Goal: Task Accomplishment & Management: Manage account settings

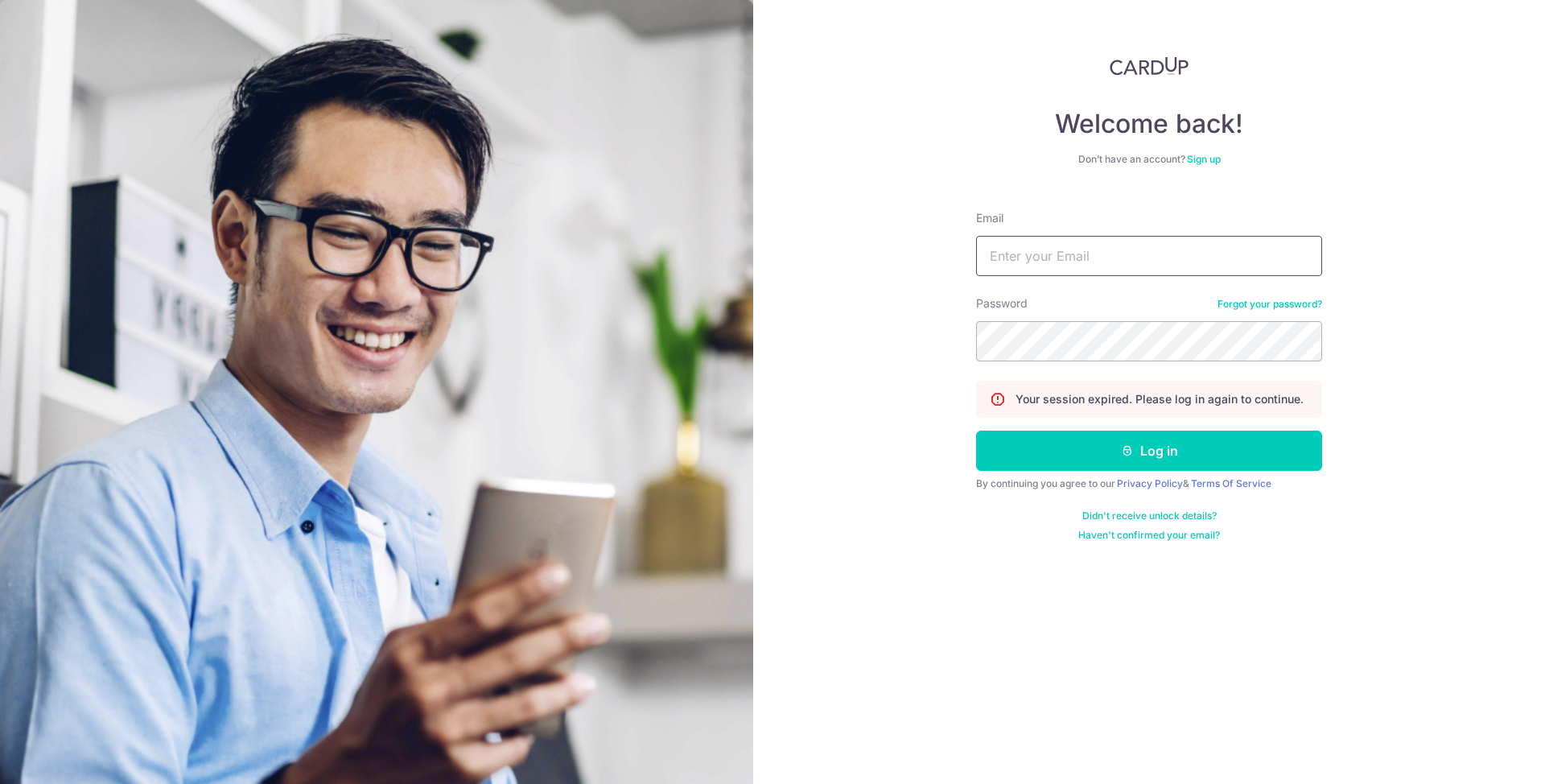
click at [987, 268] on input "Email" at bounding box center [1149, 255] width 346 height 40
type input "yoryor@seordcast.com"
click at [976, 430] on button "Log in" at bounding box center [1149, 450] width 346 height 40
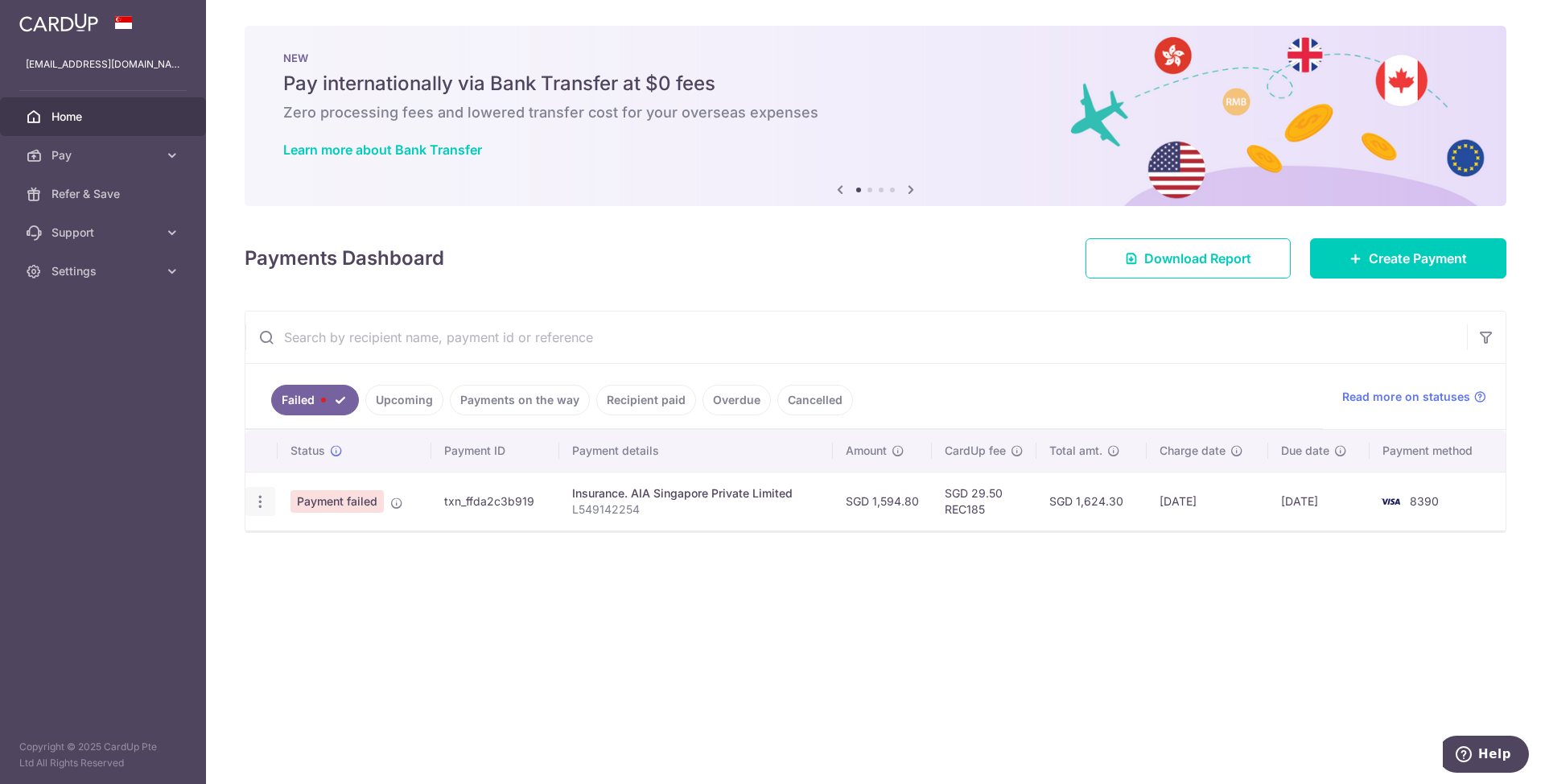
click at [263, 499] on icon "button" at bounding box center [260, 501] width 17 height 17
click at [665, 552] on div "Status Payment ID Payment details Amount CardUp fee Total amt. Charge date Due …" at bounding box center [875, 511] width 1260 height 161
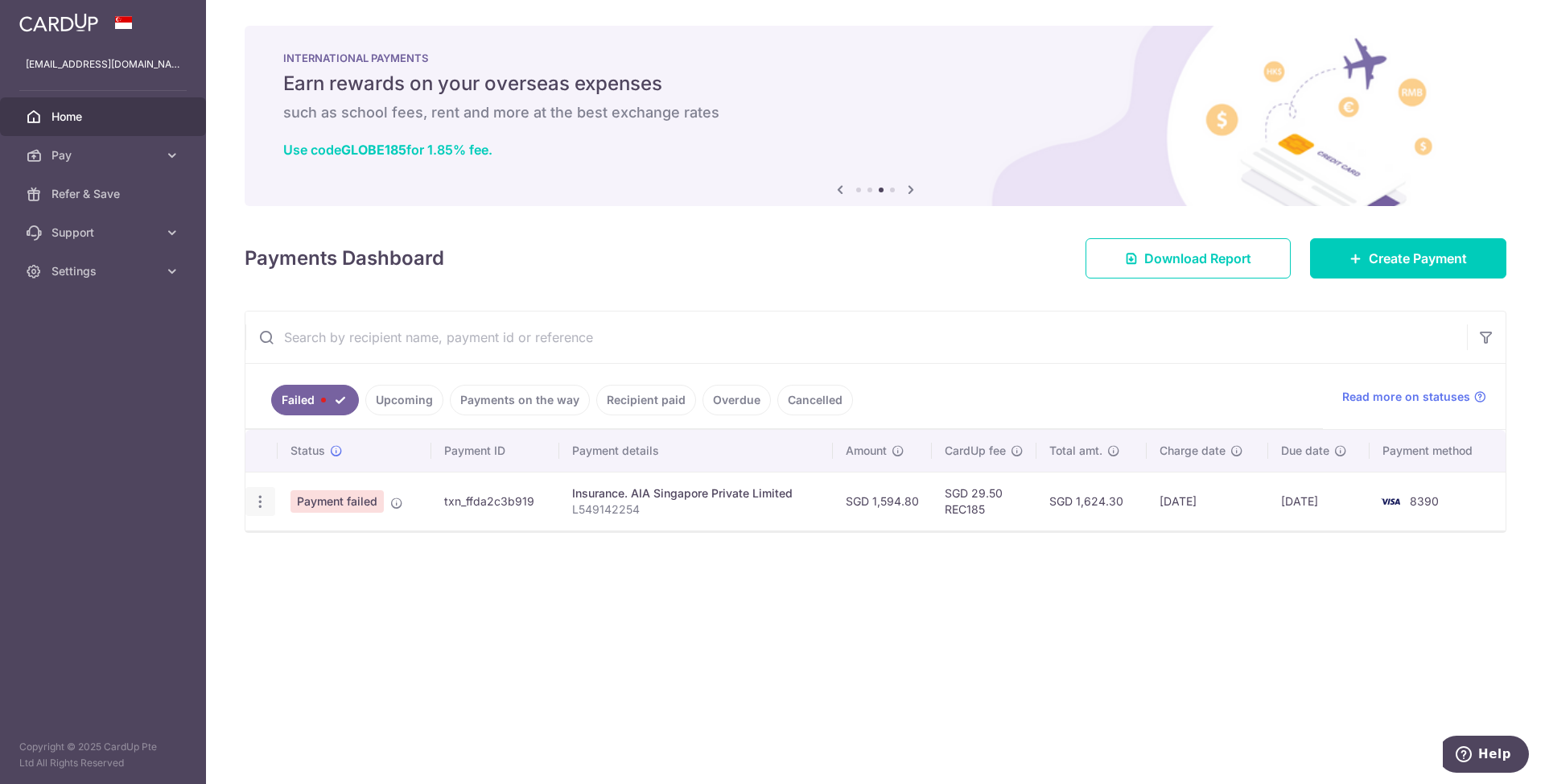
click at [260, 506] on icon "button" at bounding box center [260, 501] width 17 height 17
click at [293, 554] on span "Update payment" at bounding box center [345, 545] width 109 height 20
radio input "true"
type input "1,594.80"
type input "L549142254"
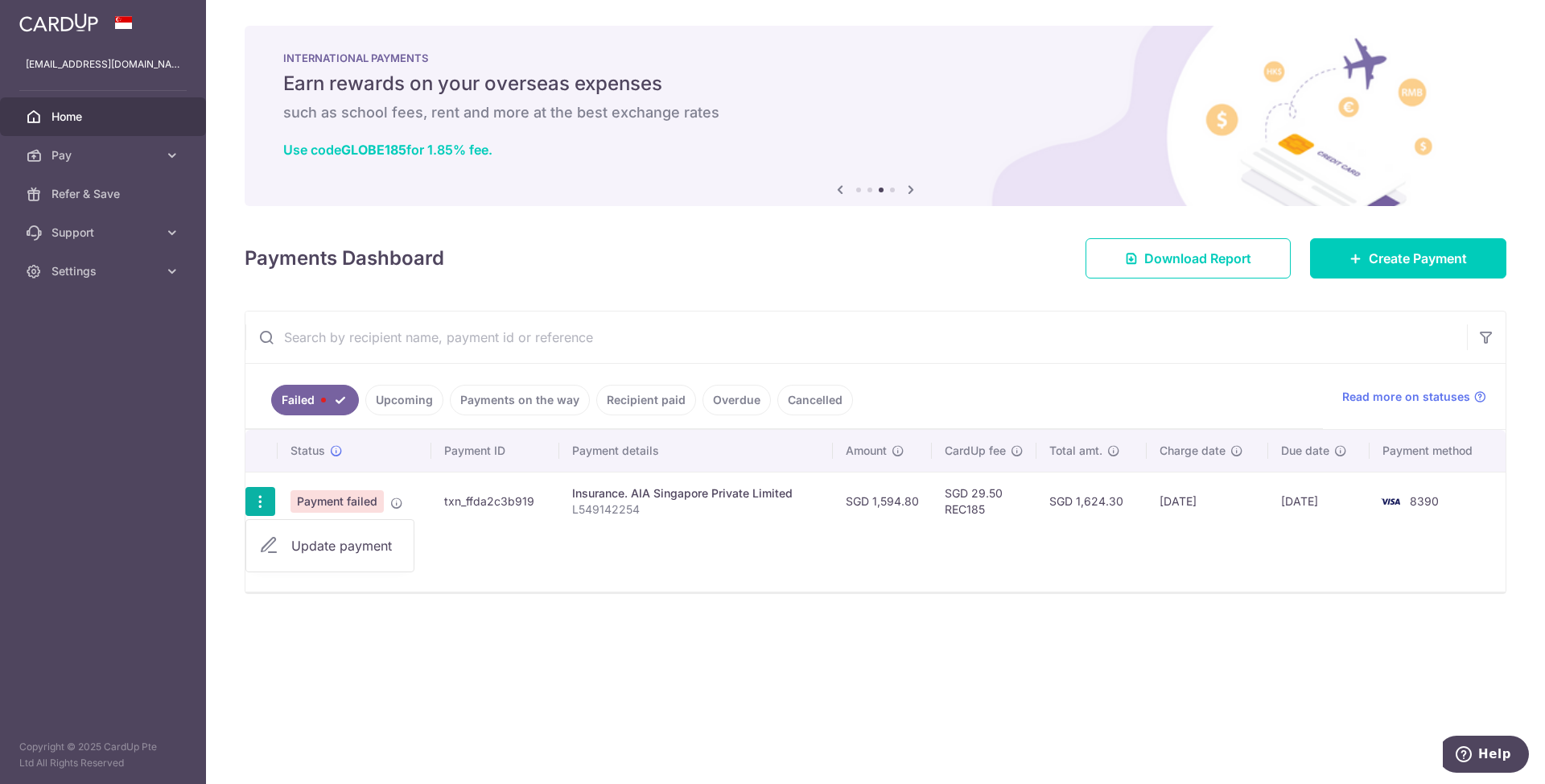
type input "REC185"
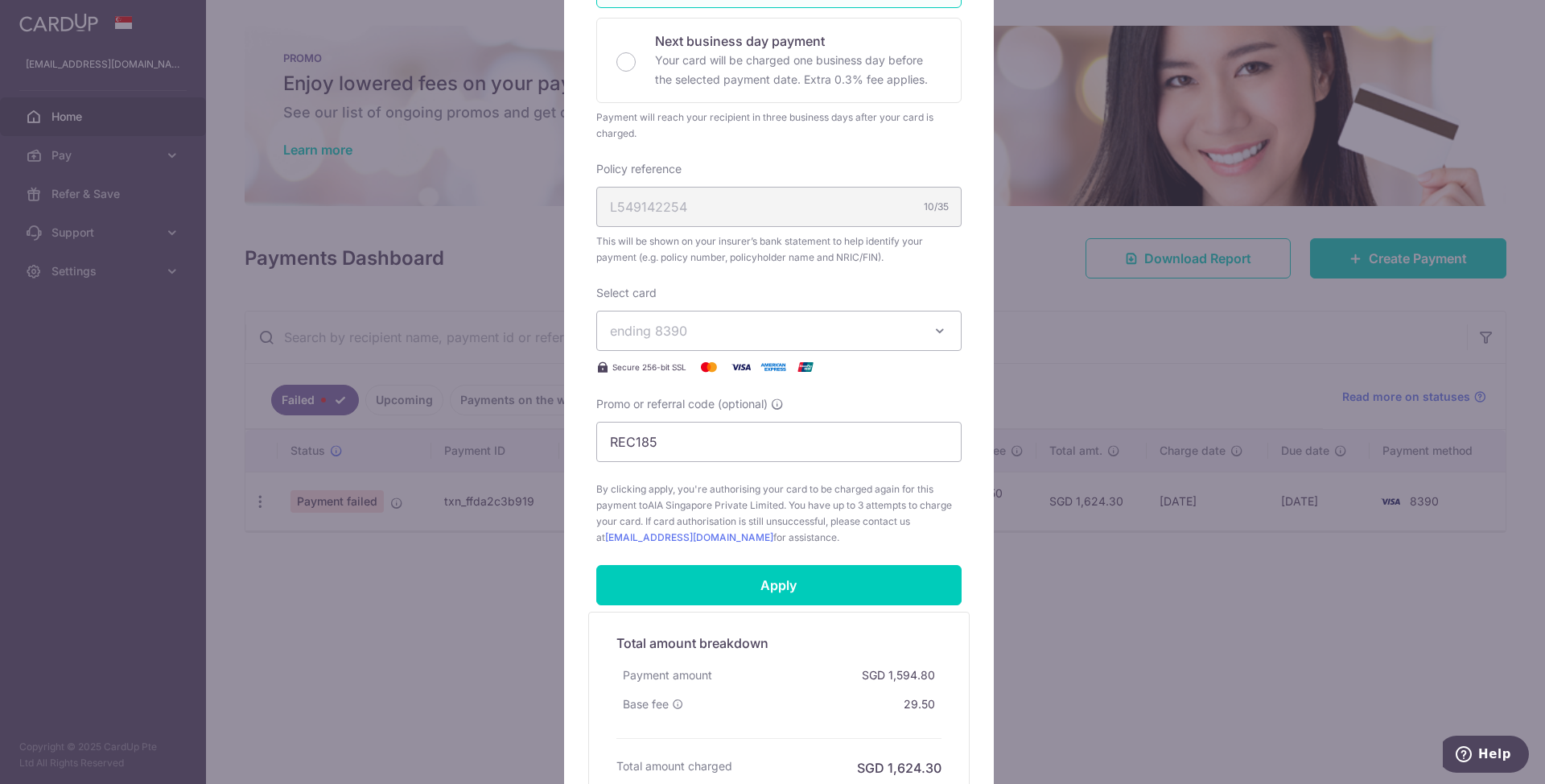
scroll to position [385, 0]
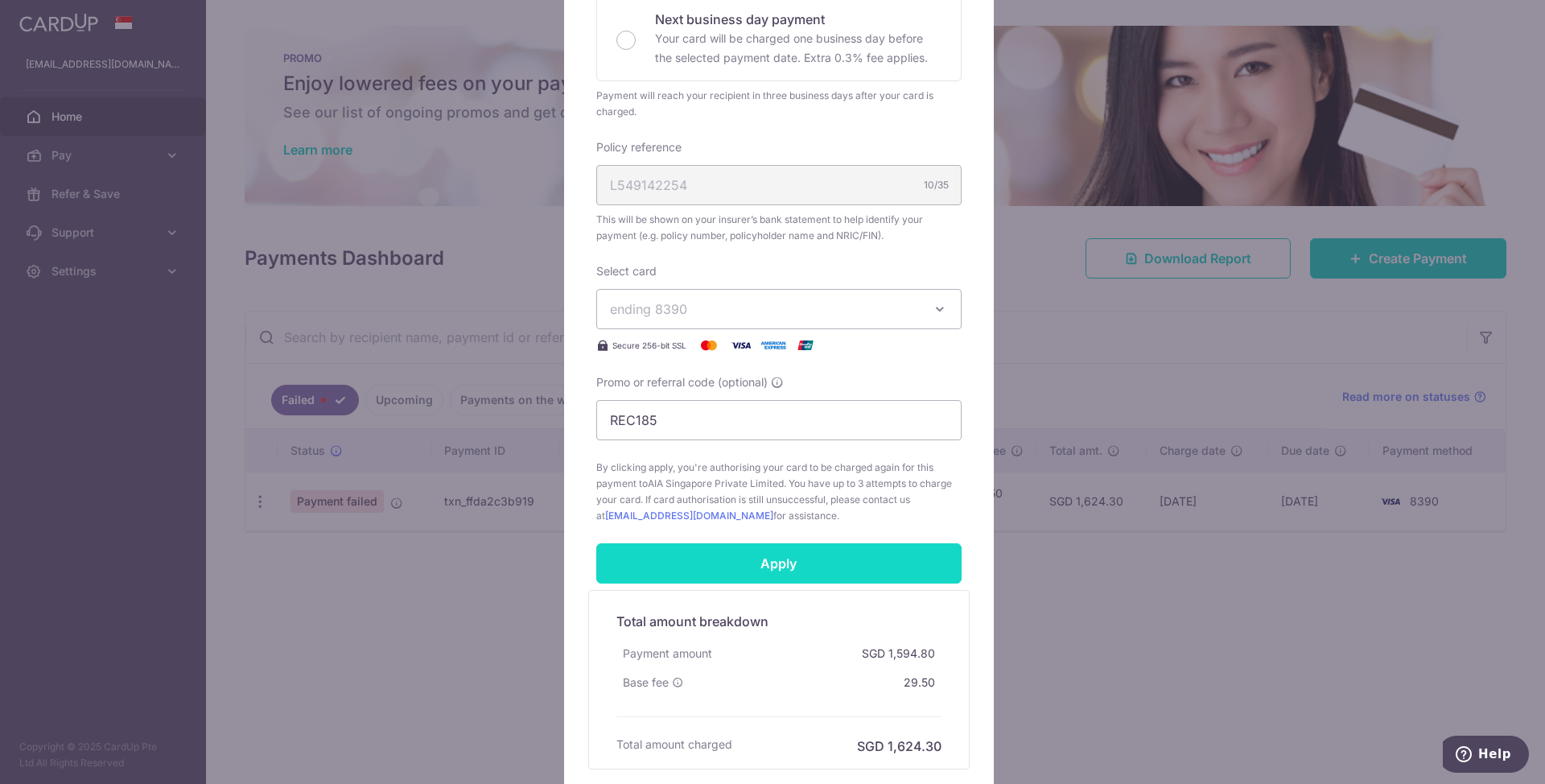
click at [758, 562] on input "Apply" at bounding box center [779, 562] width 365 height 40
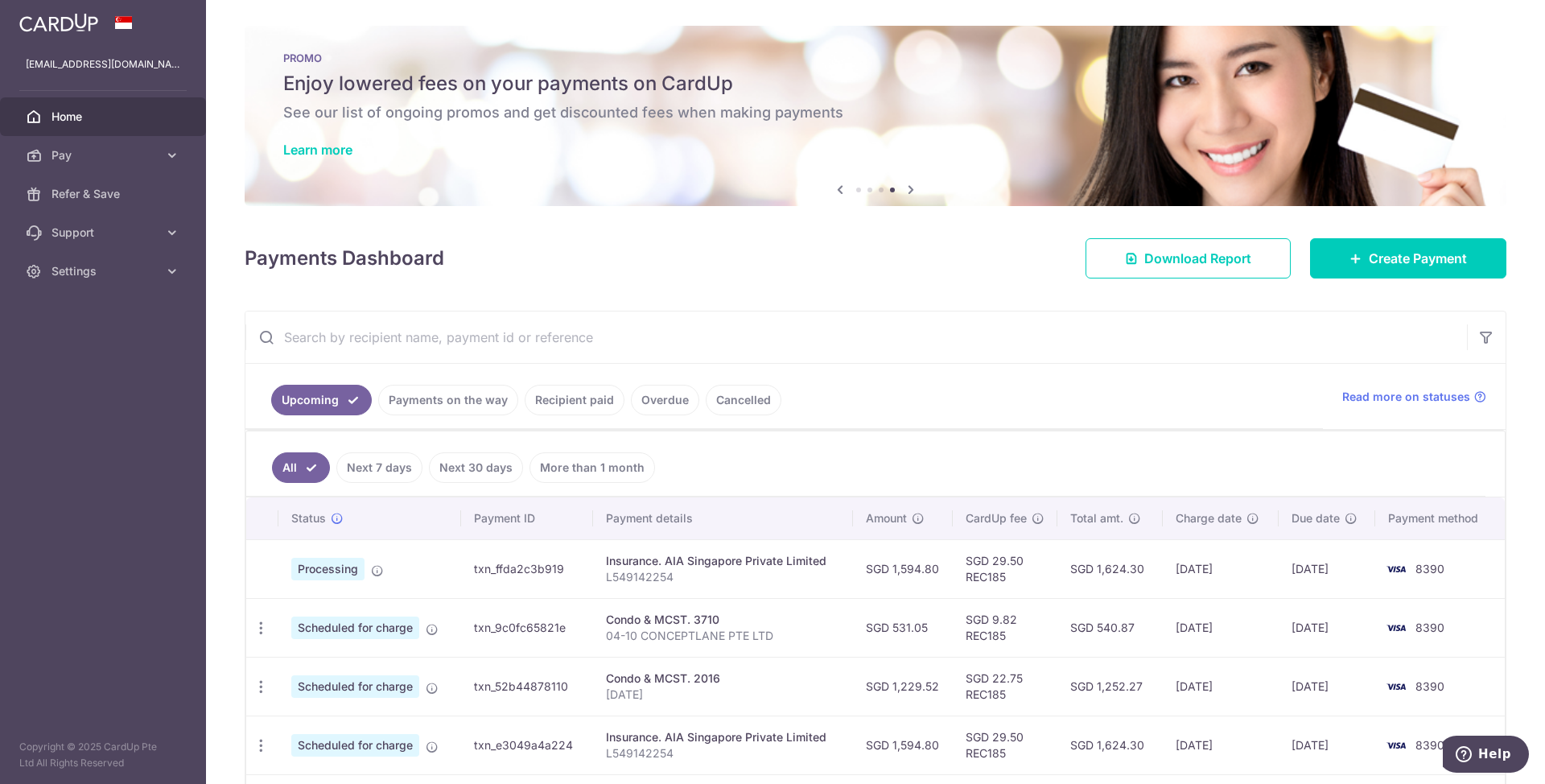
click at [501, 401] on link "Payments on the way" at bounding box center [448, 400] width 140 height 30
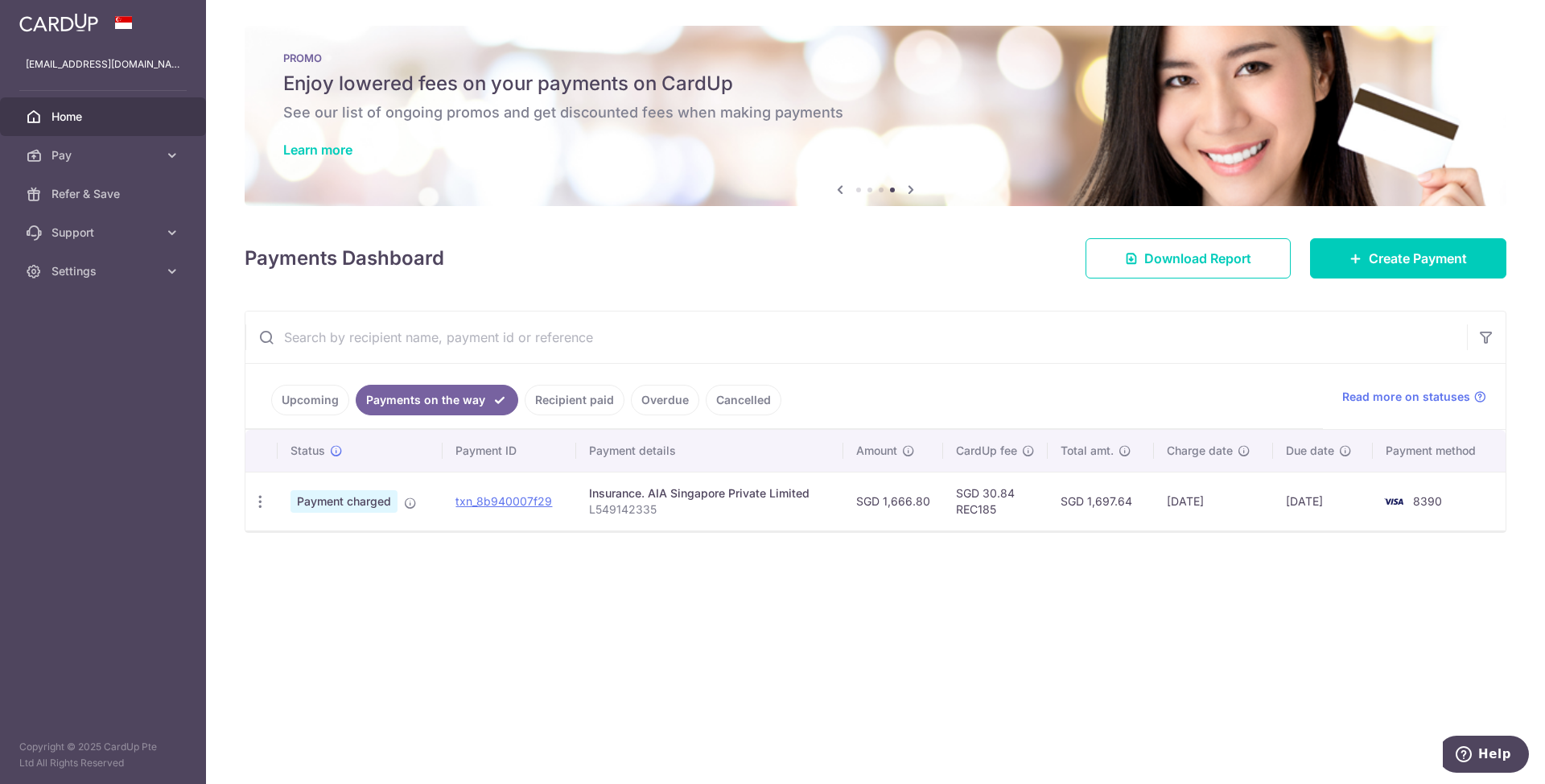
click at [333, 412] on link "Upcoming" at bounding box center [310, 400] width 78 height 30
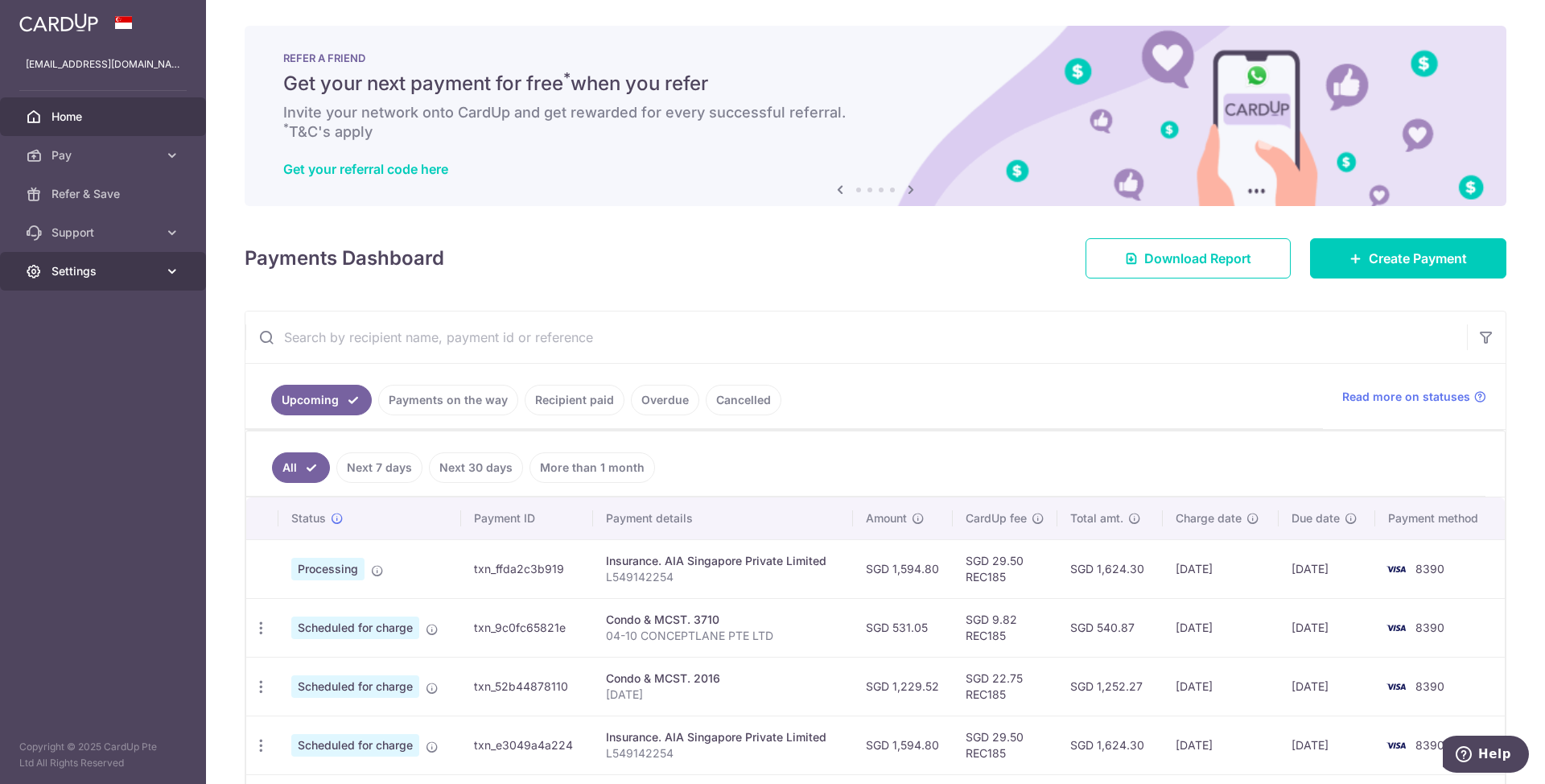
click at [98, 278] on span "Settings" at bounding box center [105, 271] width 106 height 16
click at [87, 350] on span "Logout" at bounding box center [105, 349] width 106 height 16
